Goal: Task Accomplishment & Management: Manage account settings

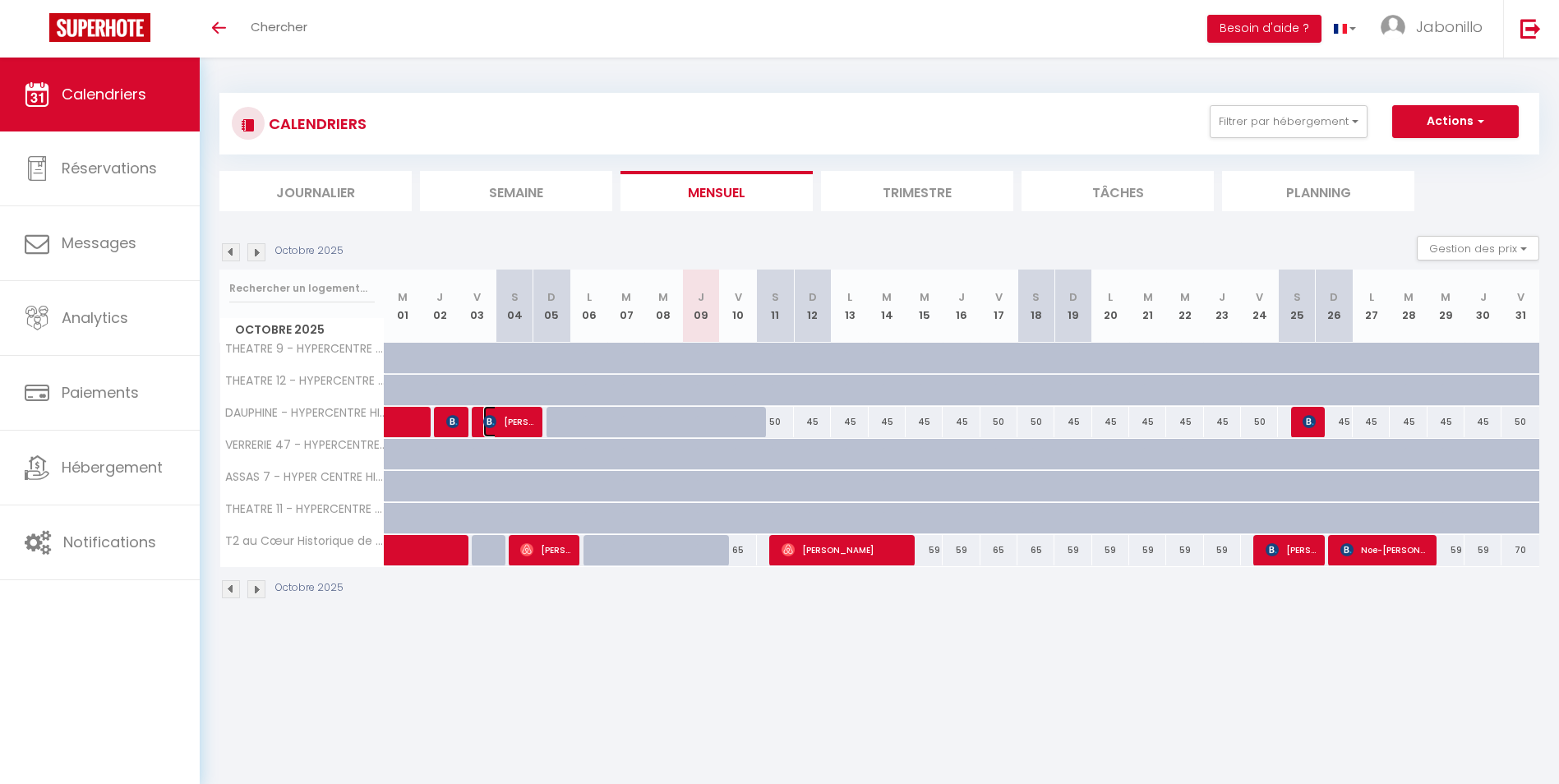
click at [496, 425] on img at bounding box center [490, 421] width 13 height 13
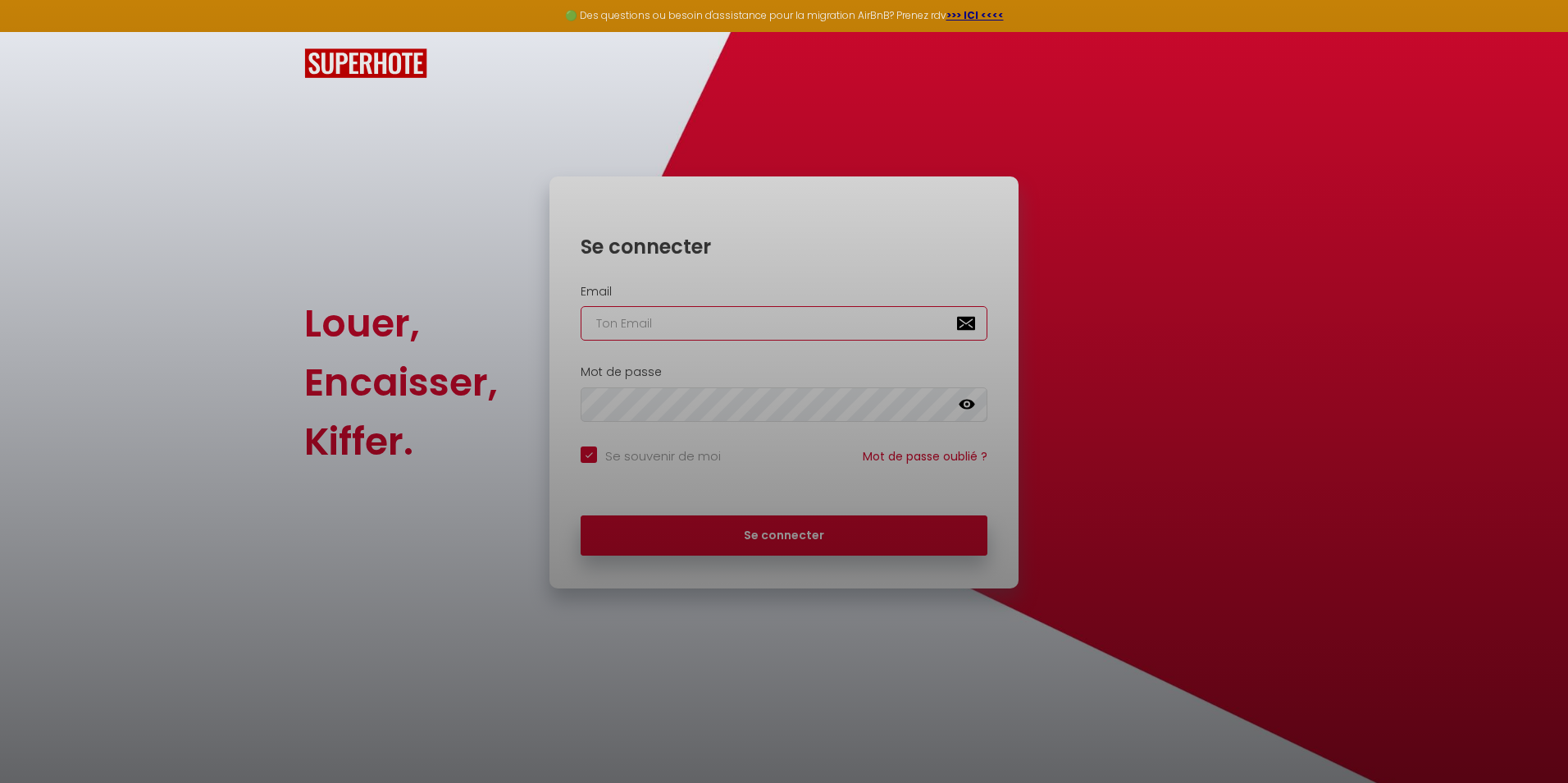
type input "[EMAIL_ADDRESS][DOMAIN_NAME]"
checkbox input "true"
drag, startPoint x: 793, startPoint y: 532, endPoint x: 795, endPoint y: 524, distance: 8.2
click at [792, 532] on div at bounding box center [784, 391] width 1568 height 783
click at [795, 535] on div at bounding box center [784, 391] width 1568 height 783
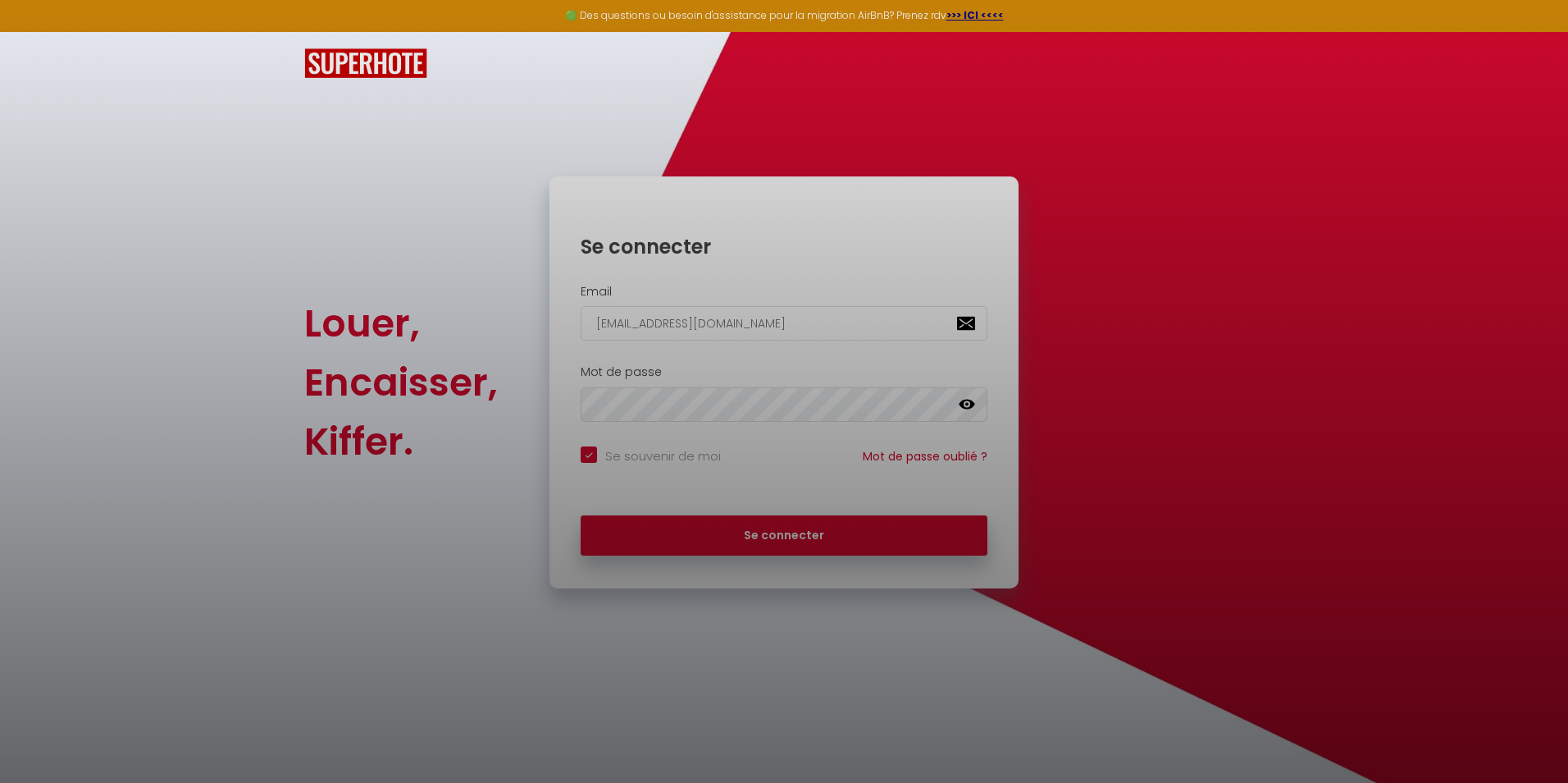
click at [810, 551] on div at bounding box center [784, 391] width 1568 height 783
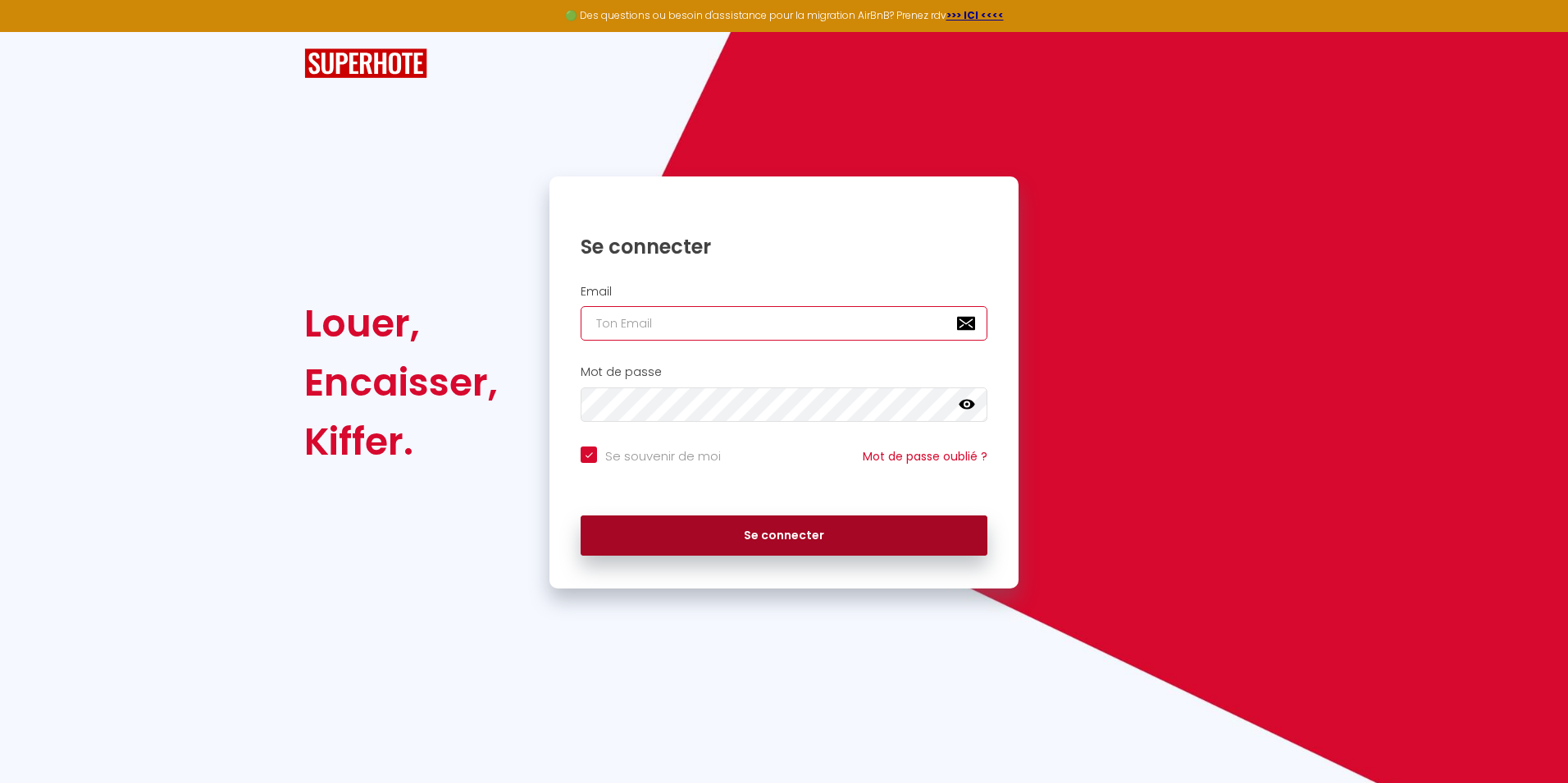
type input "[EMAIL_ADDRESS][DOMAIN_NAME]"
click at [814, 543] on button "Se connecter" at bounding box center [784, 536] width 406 height 41
checkbox input "true"
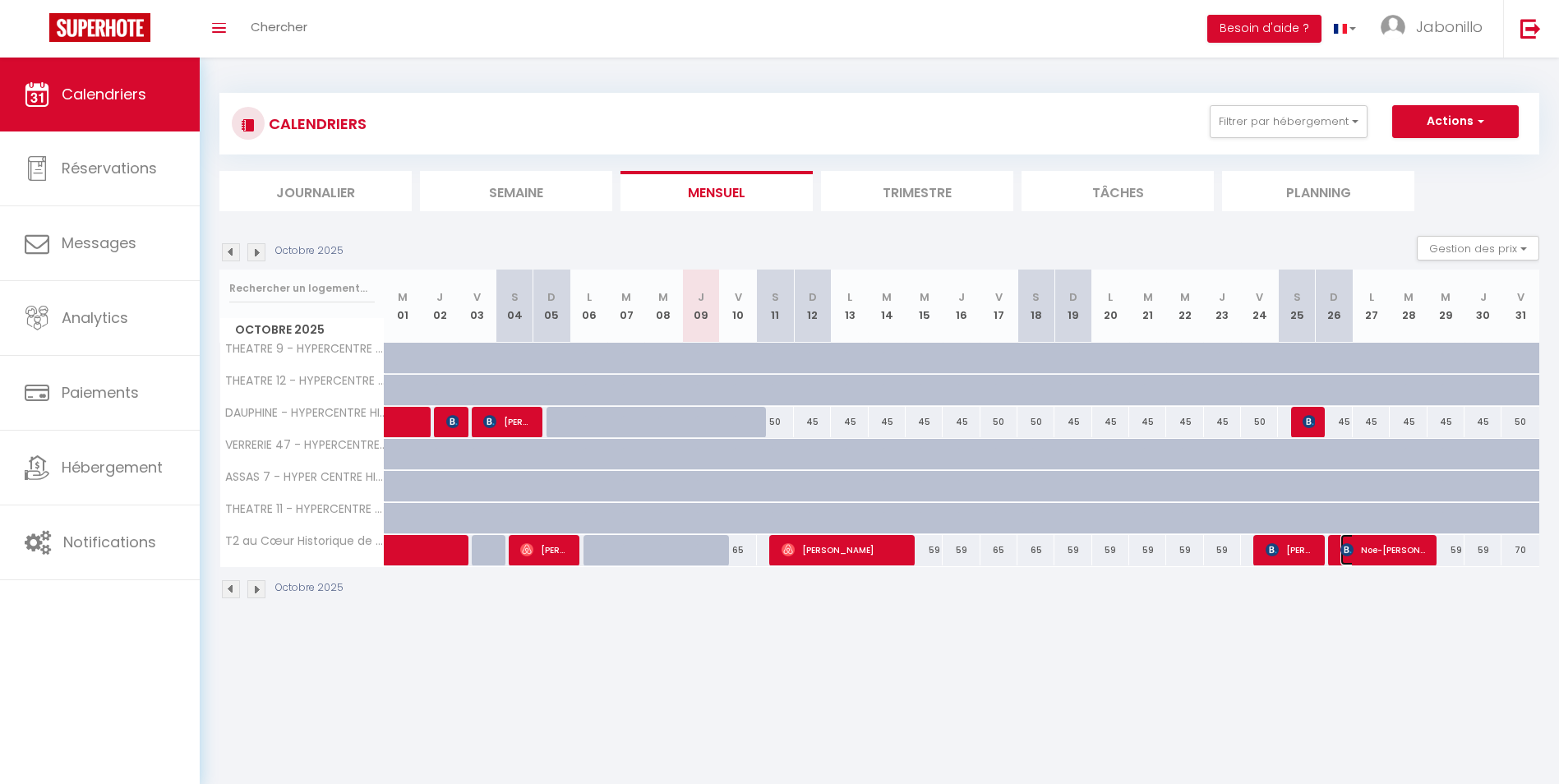
click at [1377, 557] on span "Noe-[PERSON_NAME]" at bounding box center [1383, 549] width 86 height 31
select select "OK"
select select "KO"
select select "0"
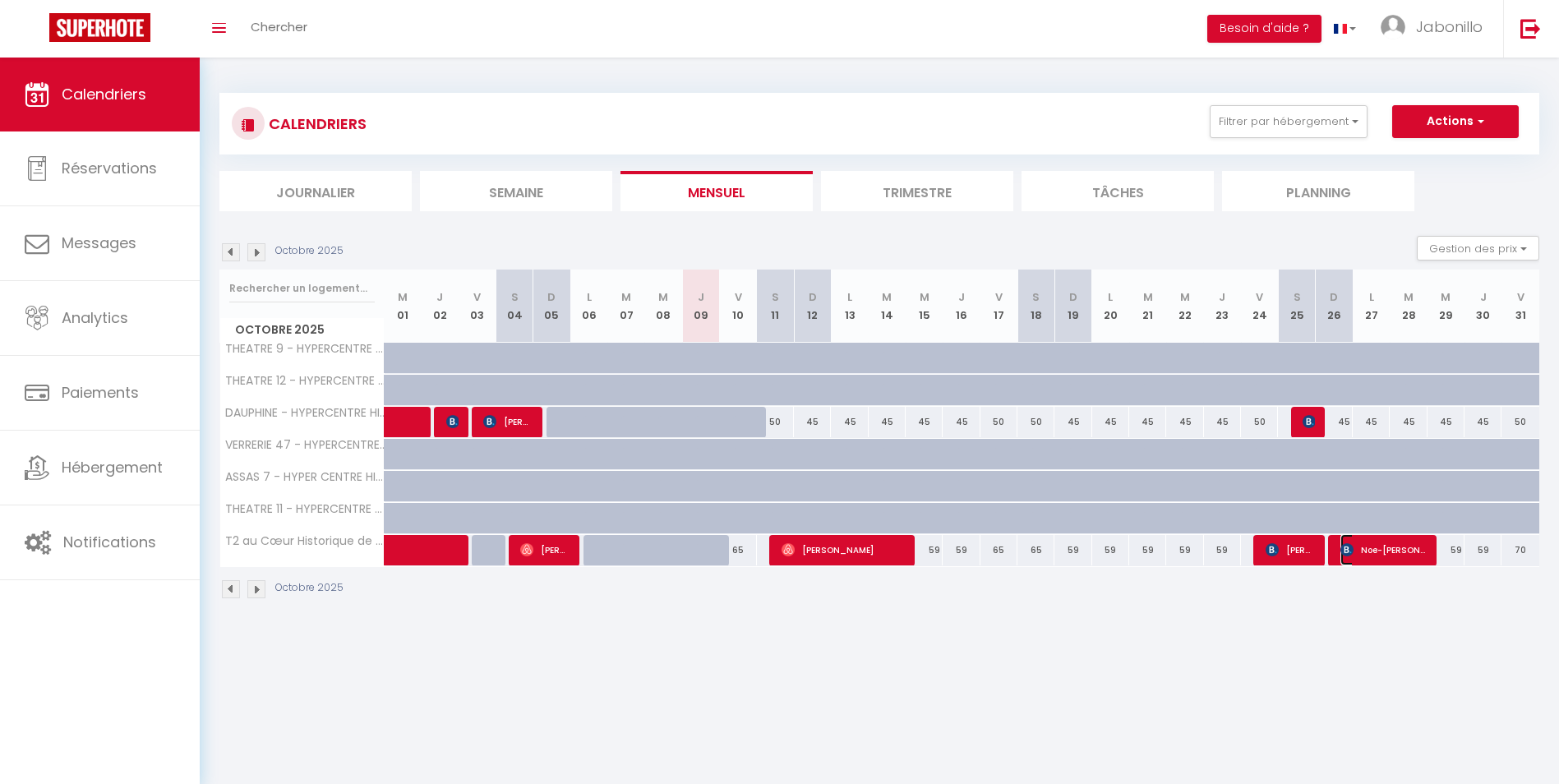
select select "1"
select select
